Goal: Transaction & Acquisition: Purchase product/service

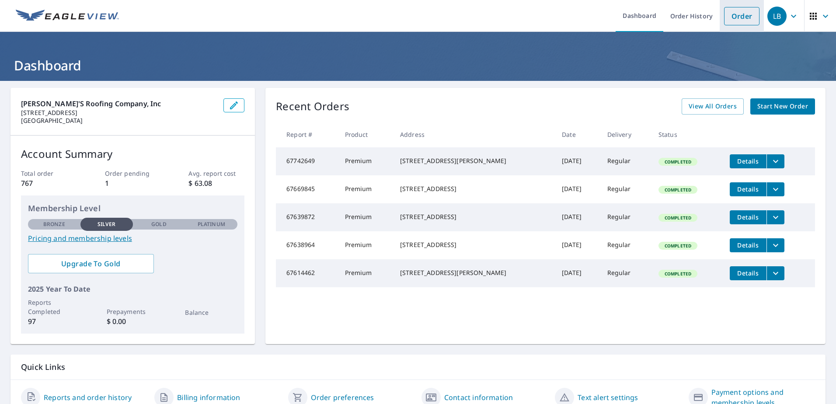
click at [736, 18] on link "Order" at bounding box center [741, 16] width 35 height 18
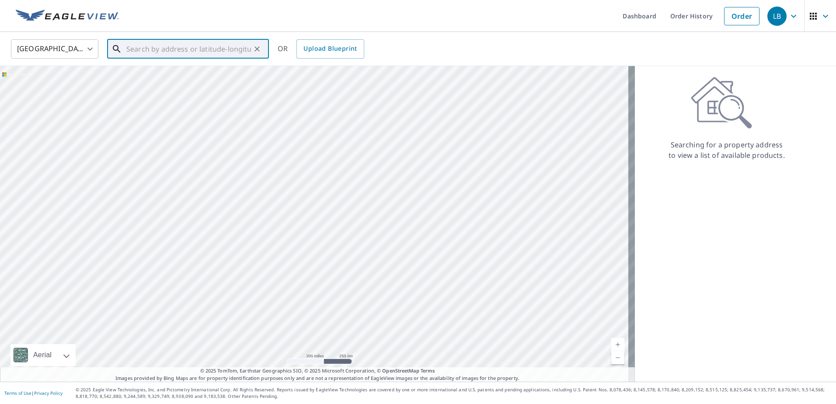
click at [240, 45] on input "text" at bounding box center [188, 49] width 125 height 24
click at [159, 80] on p "[GEOGRAPHIC_DATA]" at bounding box center [193, 84] width 137 height 9
type input "[STREET_ADDRESS]"
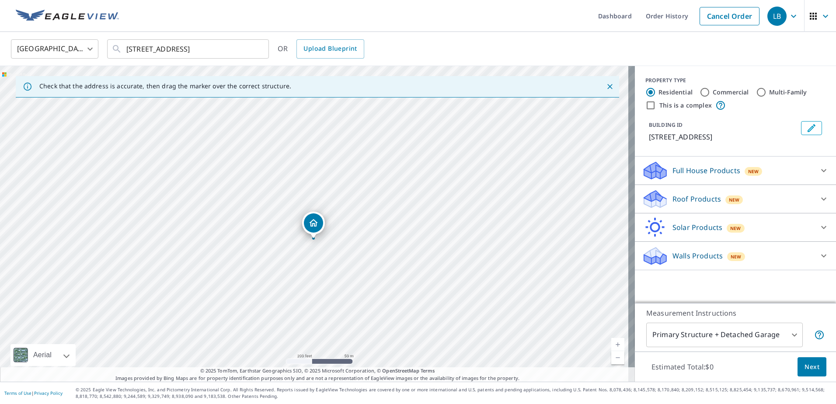
click at [685, 199] on p "Roof Products" at bounding box center [697, 199] width 49 height 10
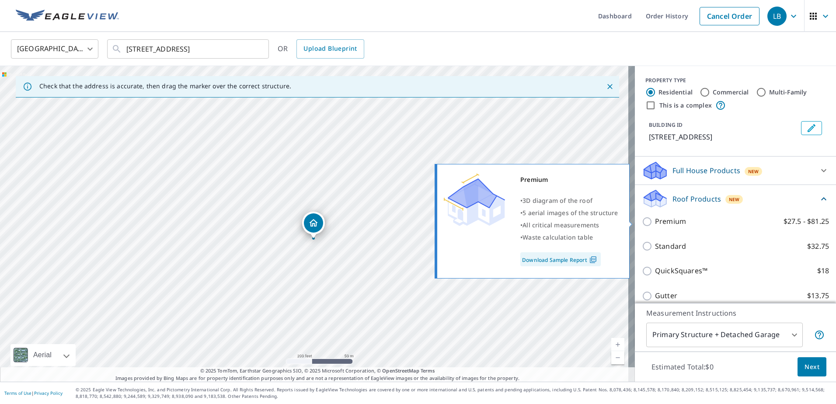
click at [655, 222] on p "Premium" at bounding box center [670, 221] width 31 height 11
click at [655, 222] on input "Premium $27.5 - $81.25" at bounding box center [648, 221] width 13 height 10
checkbox input "true"
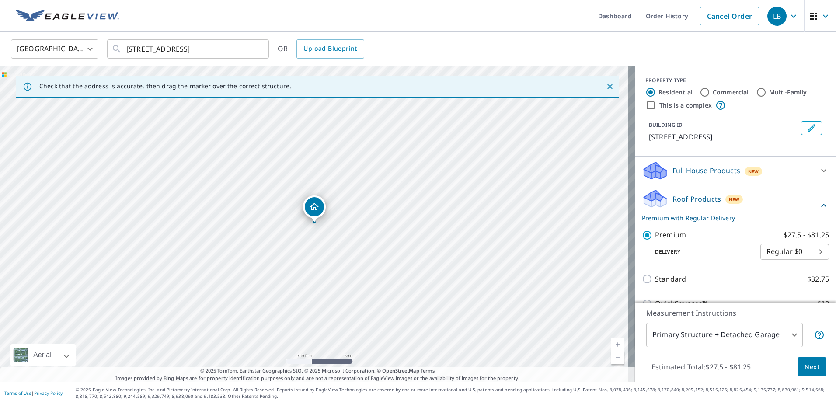
click at [805, 371] on span "Next" at bounding box center [812, 367] width 15 height 11
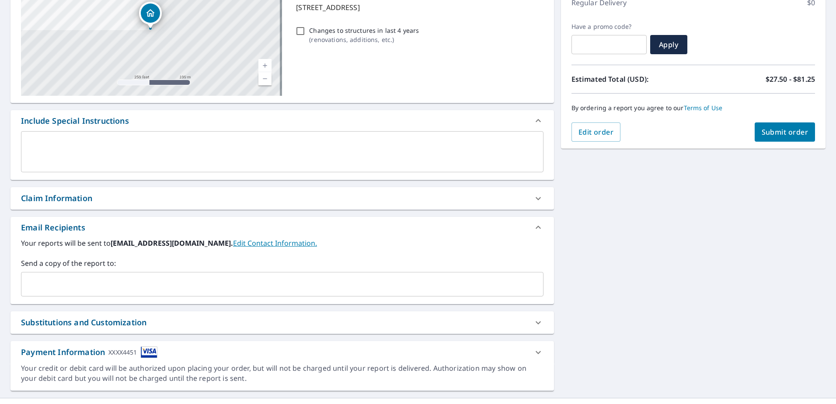
scroll to position [131, 0]
click at [80, 290] on input "text" at bounding box center [276, 283] width 502 height 17
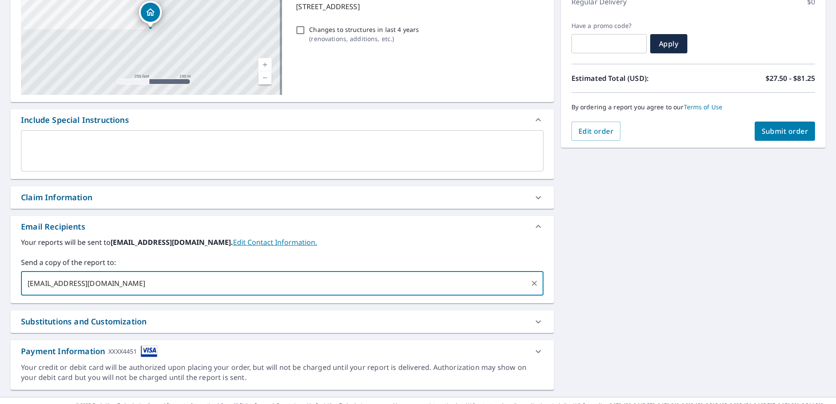
type input "[EMAIL_ADDRESS][DOMAIN_NAME]"
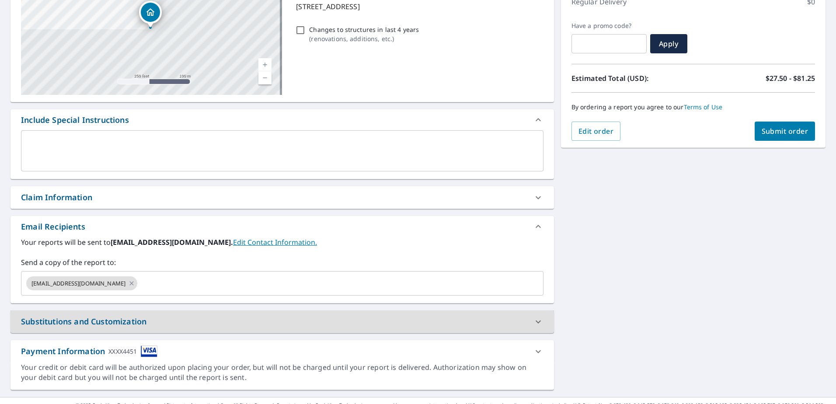
scroll to position [0, 0]
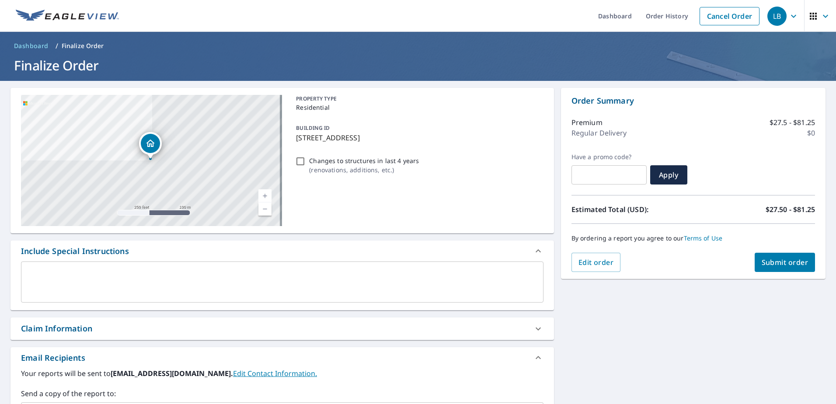
click at [779, 262] on span "Submit order" at bounding box center [785, 263] width 47 height 10
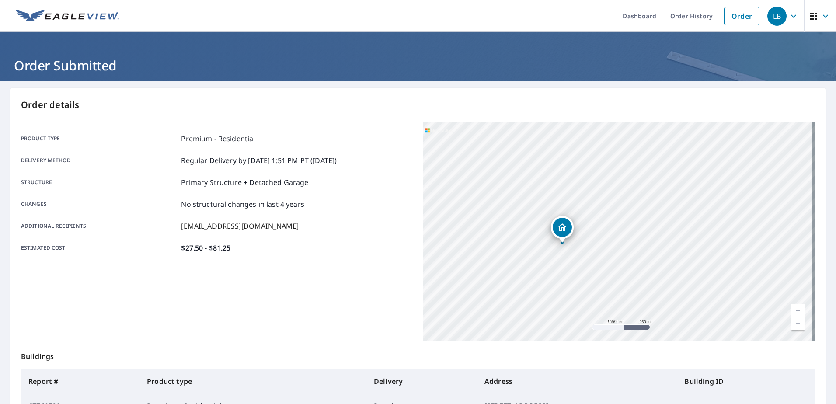
scroll to position [111, 0]
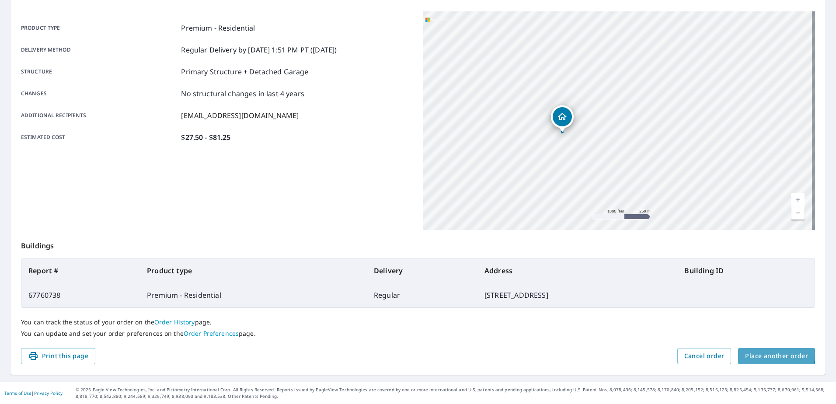
click at [765, 354] on span "Place another order" at bounding box center [776, 356] width 63 height 11
